Goal: Task Accomplishment & Management: Manage account settings

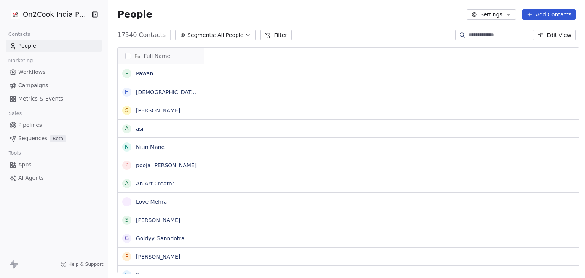
scroll to position [6, 6]
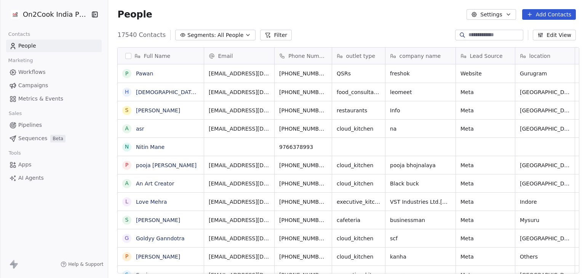
click at [59, 19] on html "On2Cook India Pvt. Ltd. Contacts People Marketing Workflows Campaigns Metrics &…" at bounding box center [292, 139] width 585 height 278
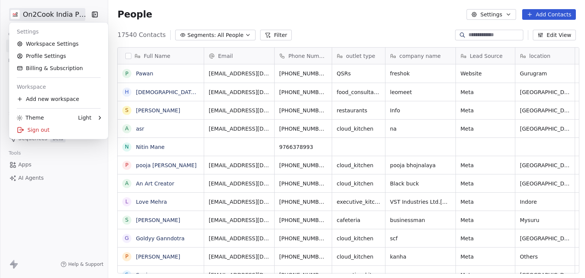
click at [381, 30] on html "On2Cook India Pvt. Ltd. Contacts People Marketing Workflows Campaigns Metrics &…" at bounding box center [292, 139] width 585 height 278
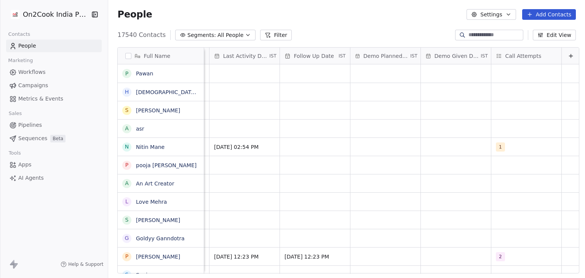
scroll to position [0, 1162]
click at [515, 72] on div "grid" at bounding box center [525, 73] width 70 height 18
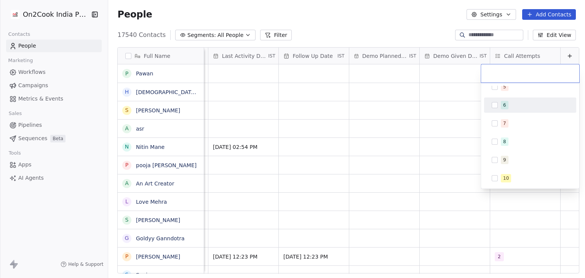
click at [402, 29] on html "On2Cook India Pvt. Ltd. Contacts People Marketing Workflows Campaigns Metrics &…" at bounding box center [292, 139] width 585 height 278
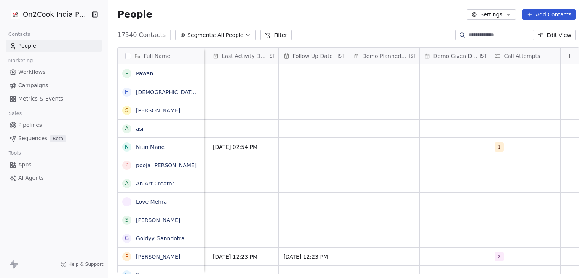
click at [506, 58] on span "Call Attempts" at bounding box center [522, 56] width 36 height 8
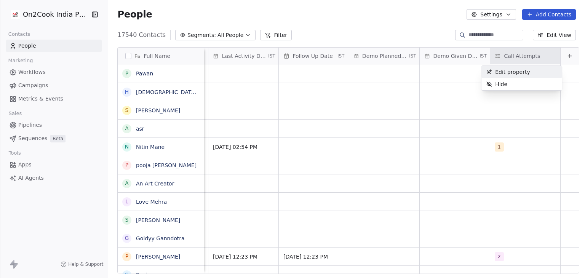
click at [506, 70] on span "Edit property" at bounding box center [512, 72] width 35 height 8
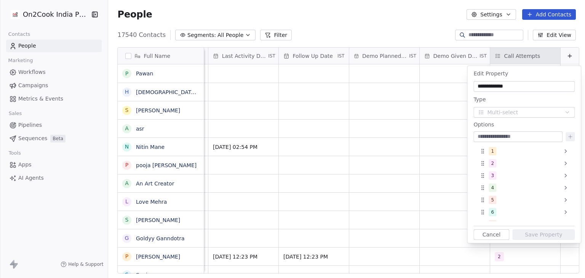
click at [369, 27] on html "On2Cook India Pvt. Ltd. Contacts People Marketing Workflows Campaigns Metrics &…" at bounding box center [292, 139] width 585 height 278
click at [490, 237] on button "Cancel" at bounding box center [492, 234] width 36 height 11
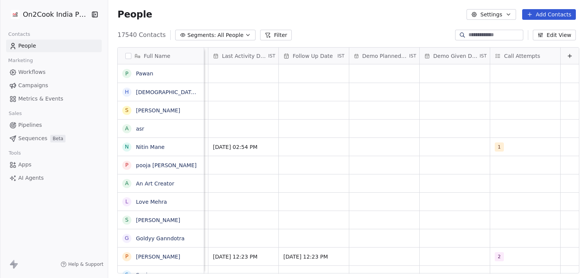
click at [367, 18] on div "People Settings Add Contacts" at bounding box center [346, 14] width 459 height 11
click at [507, 53] on span "Call Attempts" at bounding box center [522, 56] width 36 height 8
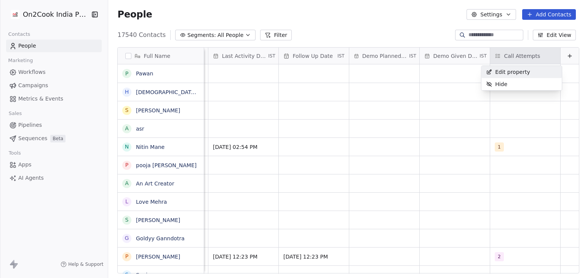
click at [508, 67] on div "Edit property" at bounding box center [508, 72] width 53 height 12
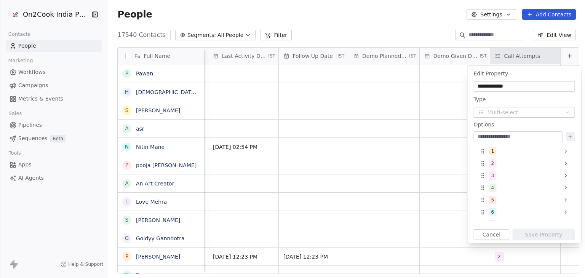
click at [389, 20] on html "On2Cook India Pvt. Ltd. Contacts People Marketing Workflows Campaigns Metrics &…" at bounding box center [292, 139] width 585 height 278
click at [418, 35] on html "On2Cook India Pvt. Ltd. Contacts People Marketing Workflows Campaigns Metrics &…" at bounding box center [292, 139] width 585 height 278
click at [511, 60] on html "On2Cook India Pvt. Ltd. Contacts People Marketing Workflows Campaigns Metrics &…" at bounding box center [292, 139] width 585 height 278
click at [487, 236] on button "Cancel" at bounding box center [492, 234] width 36 height 11
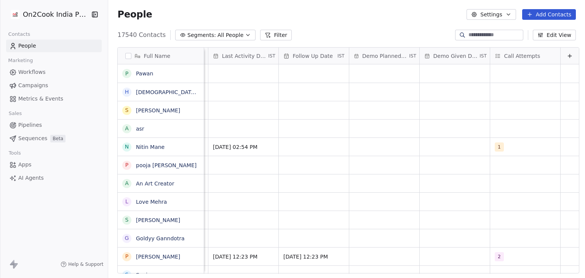
click at [55, 18] on html "On2Cook India Pvt. Ltd. Contacts People Marketing Workflows Campaigns Metrics &…" at bounding box center [292, 139] width 585 height 278
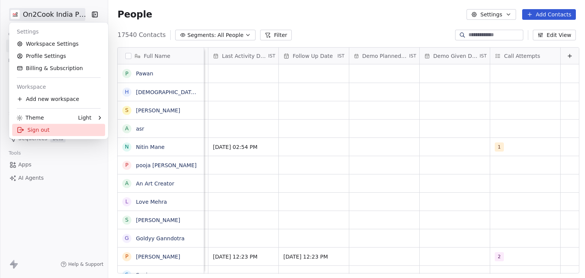
click at [53, 133] on div "Sign out" at bounding box center [58, 130] width 93 height 12
